Goal: Information Seeking & Learning: Check status

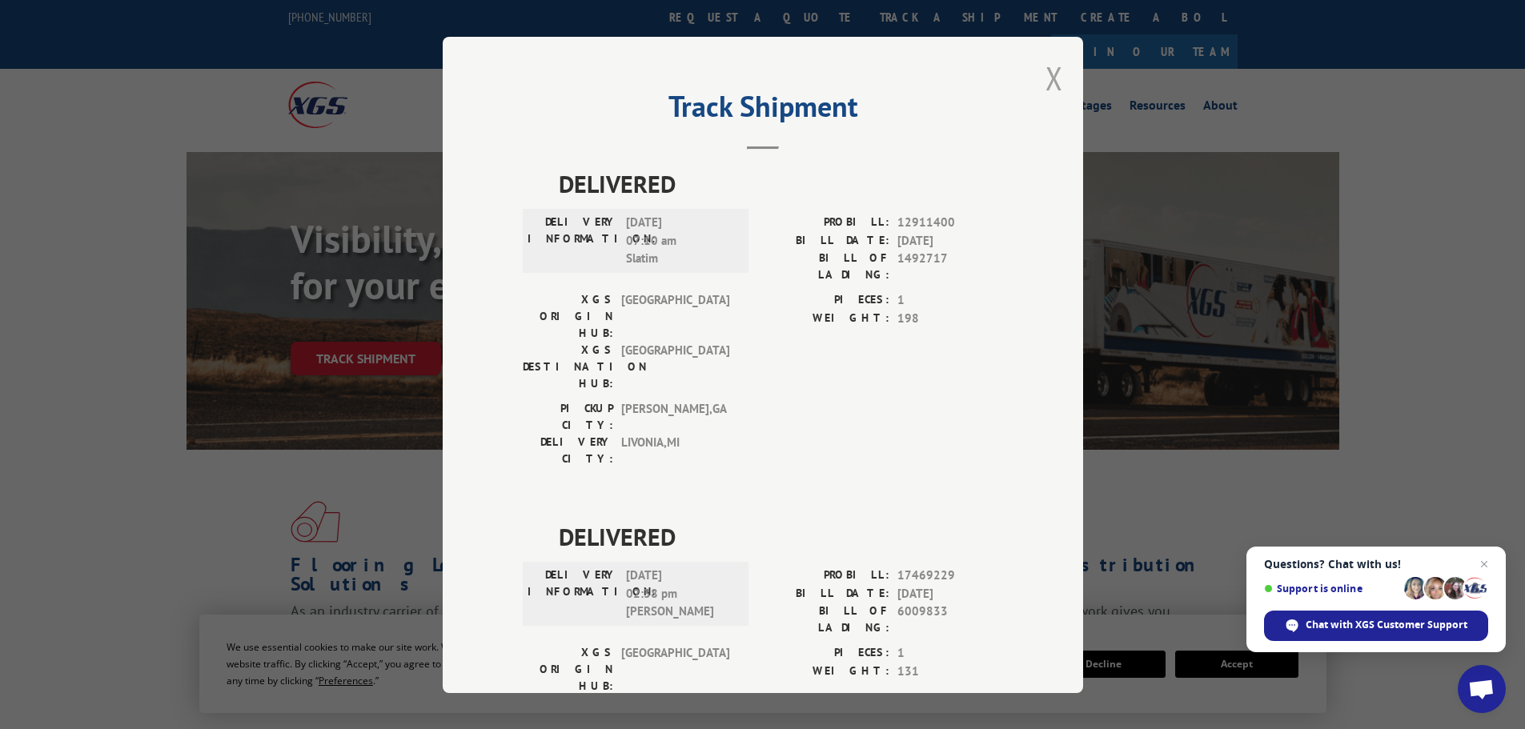
click at [1056, 74] on div "Track Shipment DELIVERED DELIVERY INFORMATION: [DATE] 07:10 am Slatim PROBILL: …" at bounding box center [763, 365] width 640 height 656
click at [1046, 78] on button "Close modal" at bounding box center [1055, 78] width 18 height 42
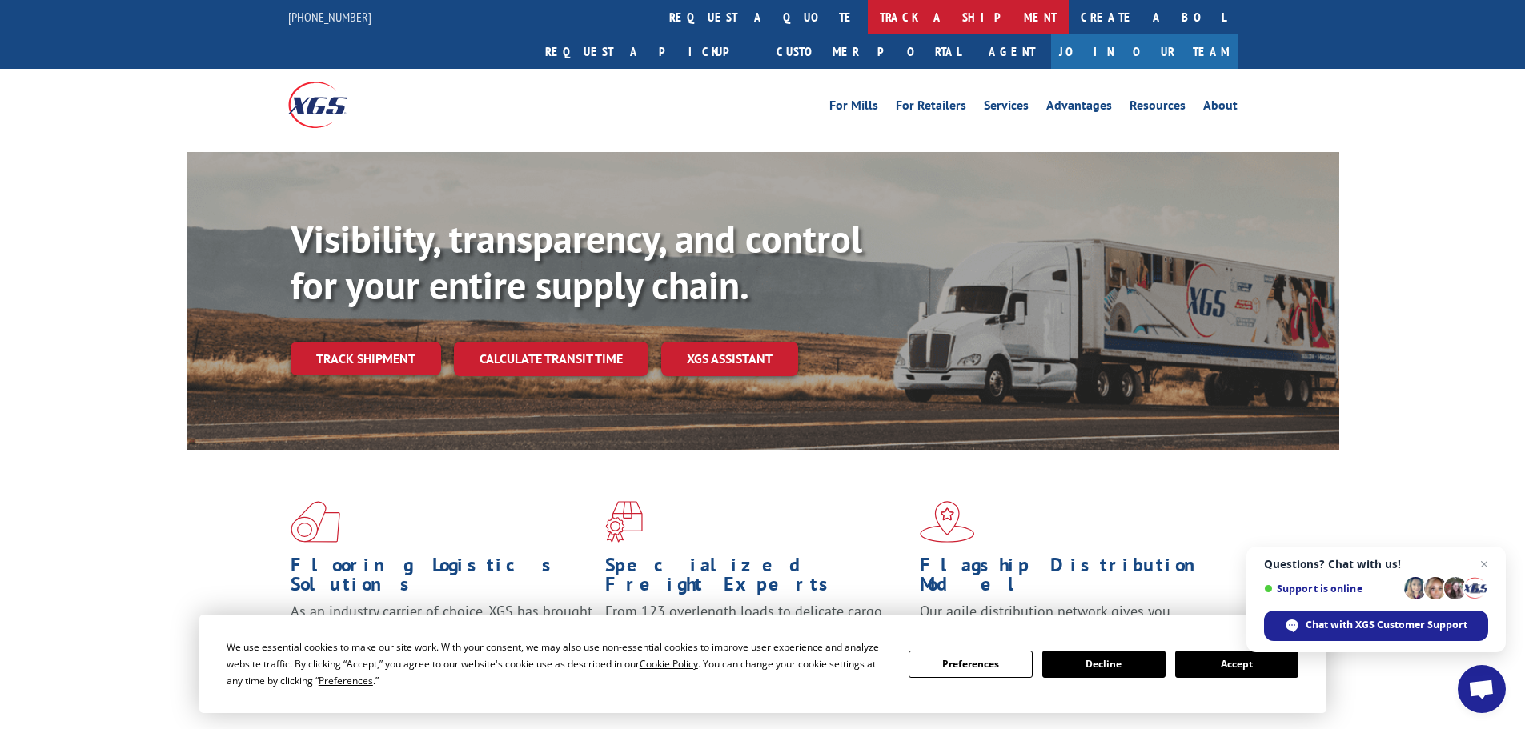
click at [868, 20] on link "track a shipment" at bounding box center [968, 17] width 201 height 34
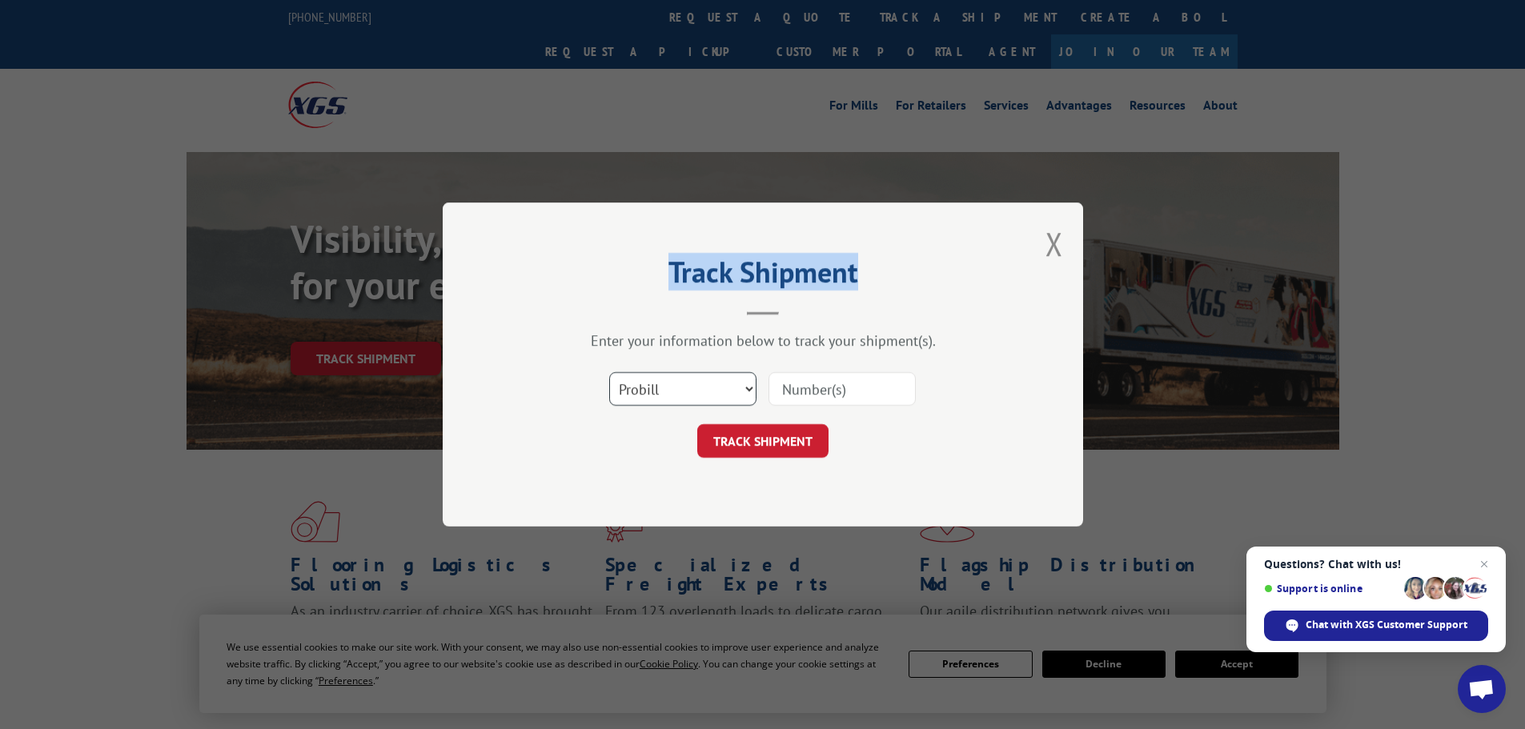
drag, startPoint x: 733, startPoint y: 387, endPoint x: 745, endPoint y: 379, distance: 13.8
click at [733, 387] on select "Select category... Probill BOL PO" at bounding box center [682, 389] width 147 height 34
select select "po"
click at [609, 372] on select "Select category... Probill BOL PO" at bounding box center [682, 389] width 147 height 34
click at [817, 388] on input at bounding box center [842, 389] width 147 height 34
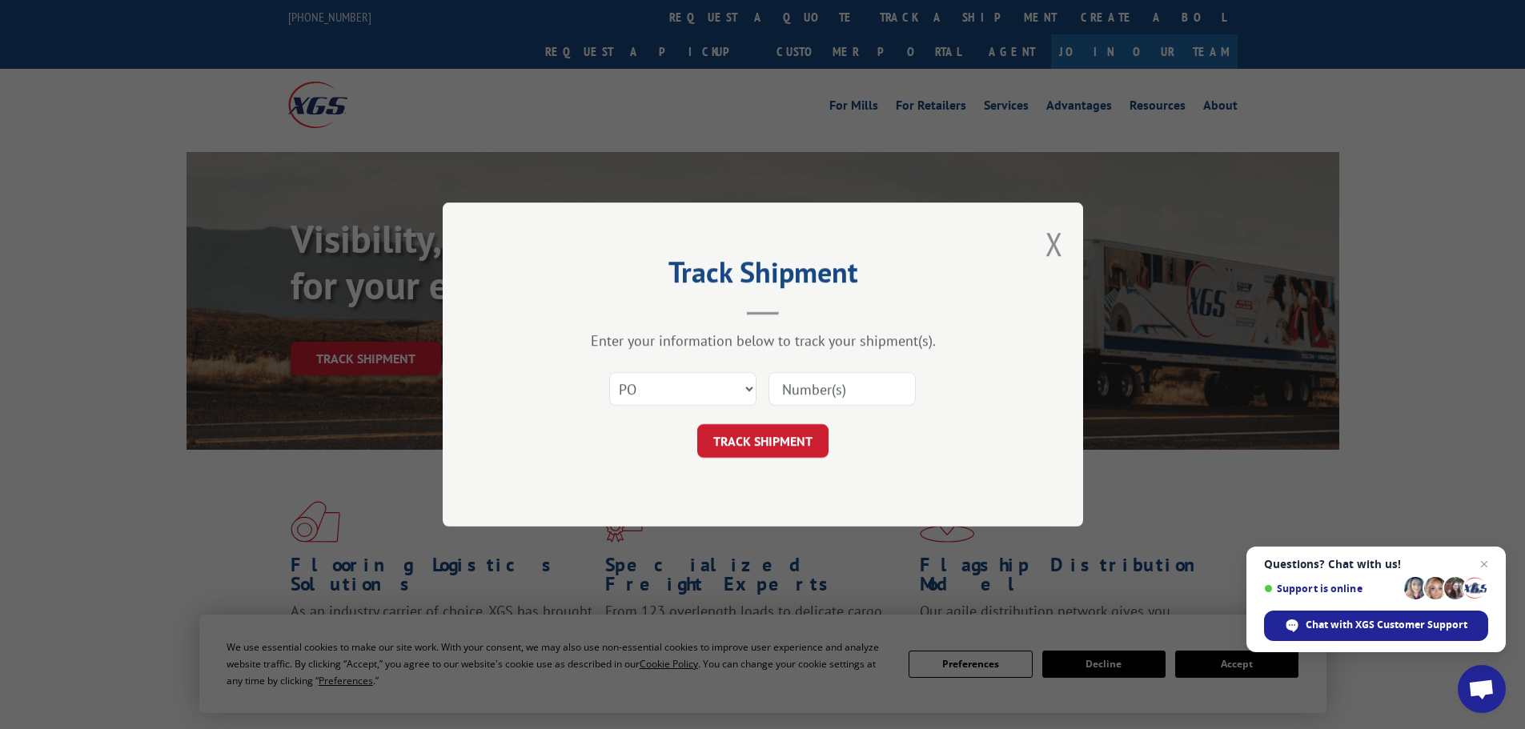
paste input "21520329"
type input "21520329"
click at [774, 443] on button "TRACK SHIPMENT" at bounding box center [762, 441] width 131 height 34
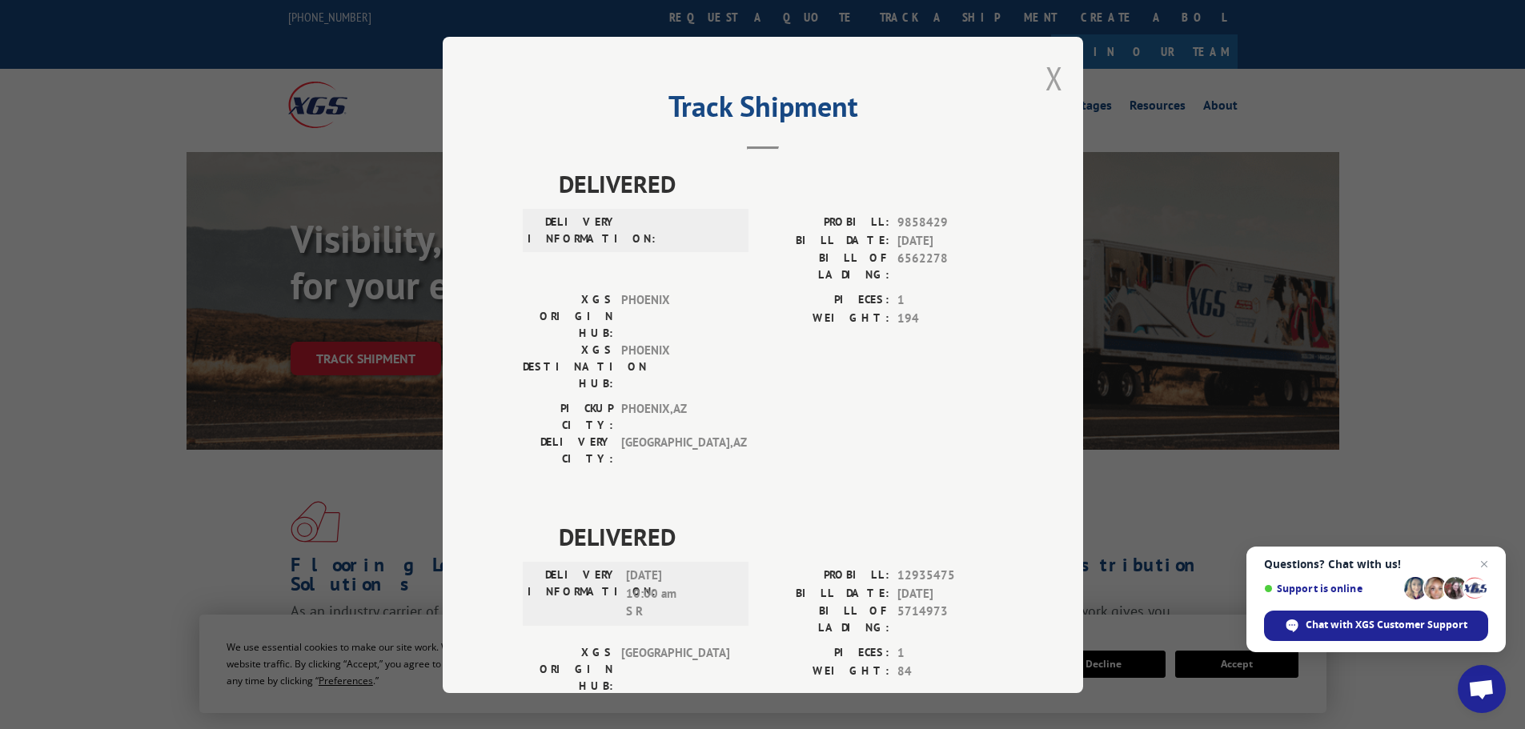
click at [1054, 85] on button "Close modal" at bounding box center [1055, 78] width 18 height 42
